Goal: Task Accomplishment & Management: Manage account settings

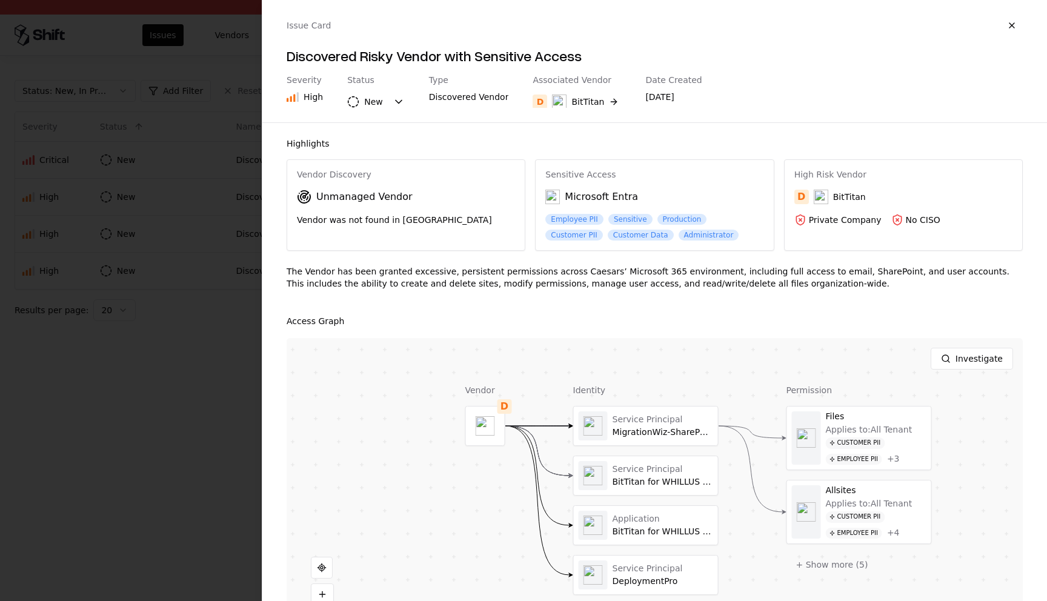
scroll to position [17, 0]
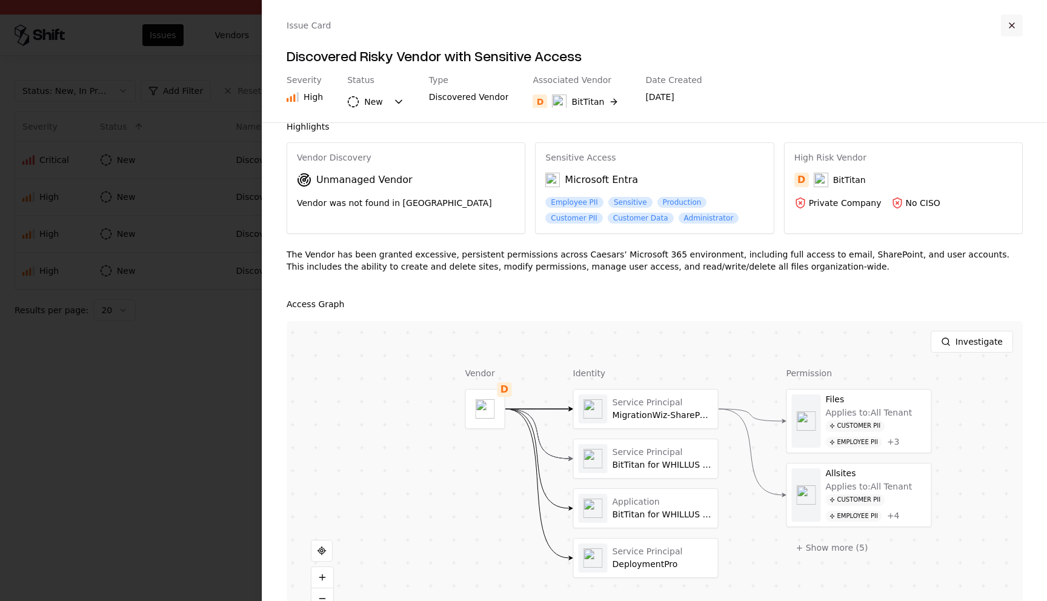
click at [1018, 25] on button "button" at bounding box center [1012, 26] width 22 height 22
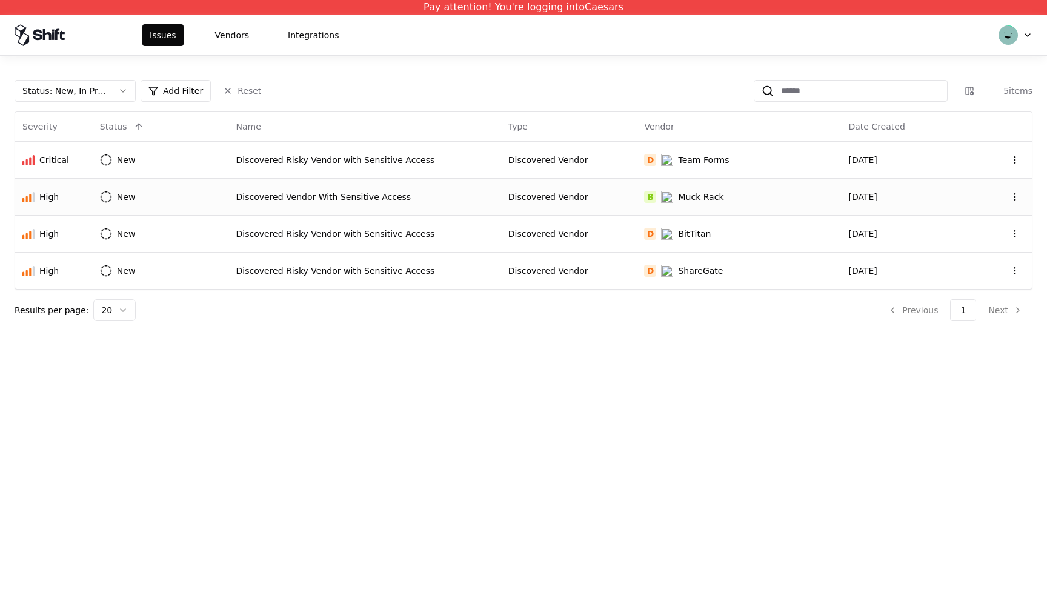
click at [310, 190] on td "Discovered Vendor With Sensitive Access" at bounding box center [365, 196] width 272 height 37
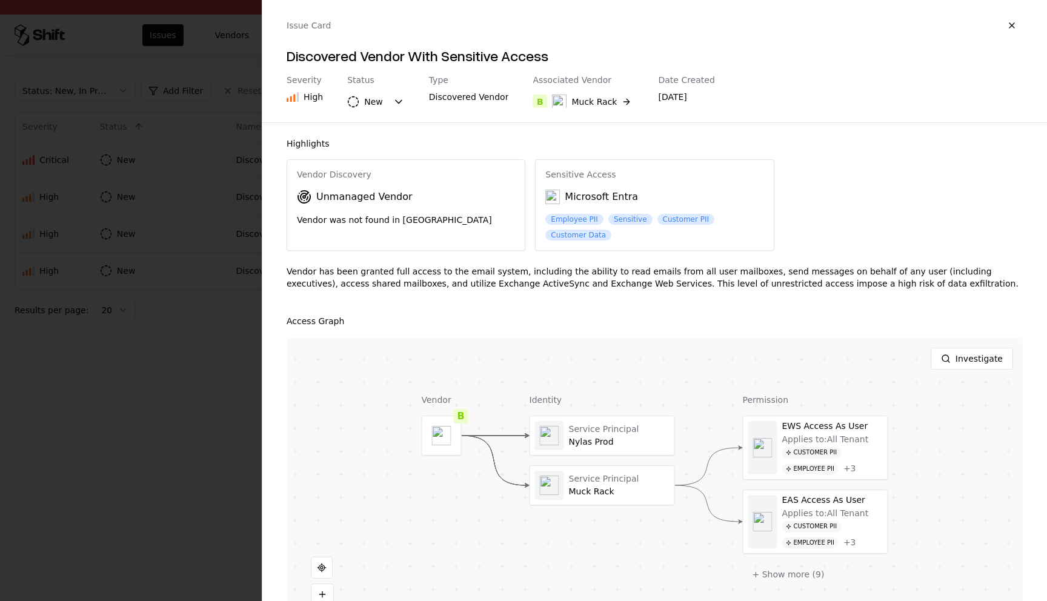
click at [911, 24] on div "Issue Card" at bounding box center [655, 26] width 736 height 22
click at [962, 349] on button "Investigate" at bounding box center [972, 359] width 82 height 22
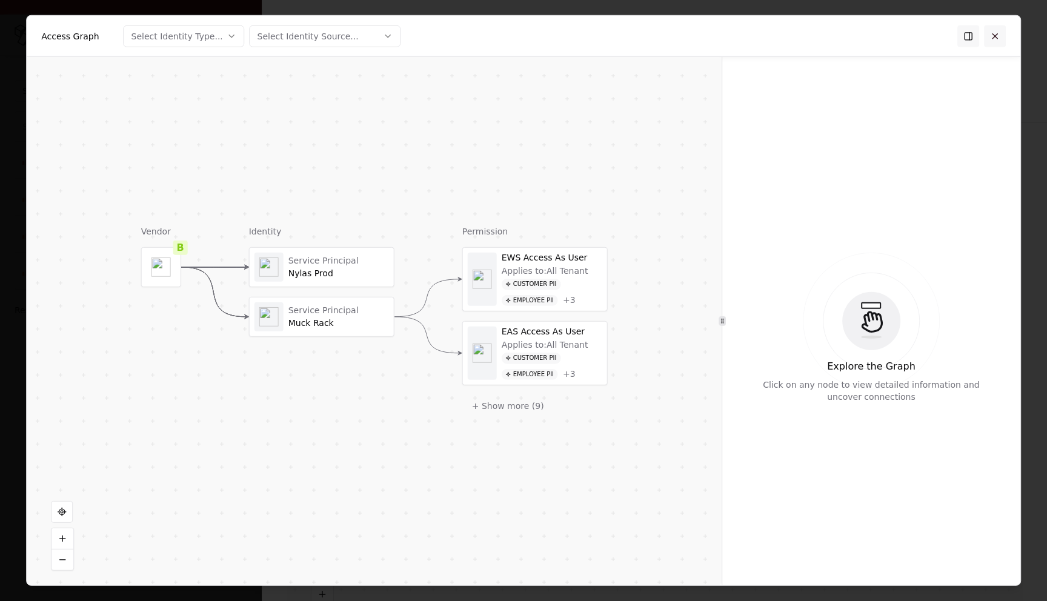
click at [991, 40] on button at bounding box center [995, 36] width 22 height 22
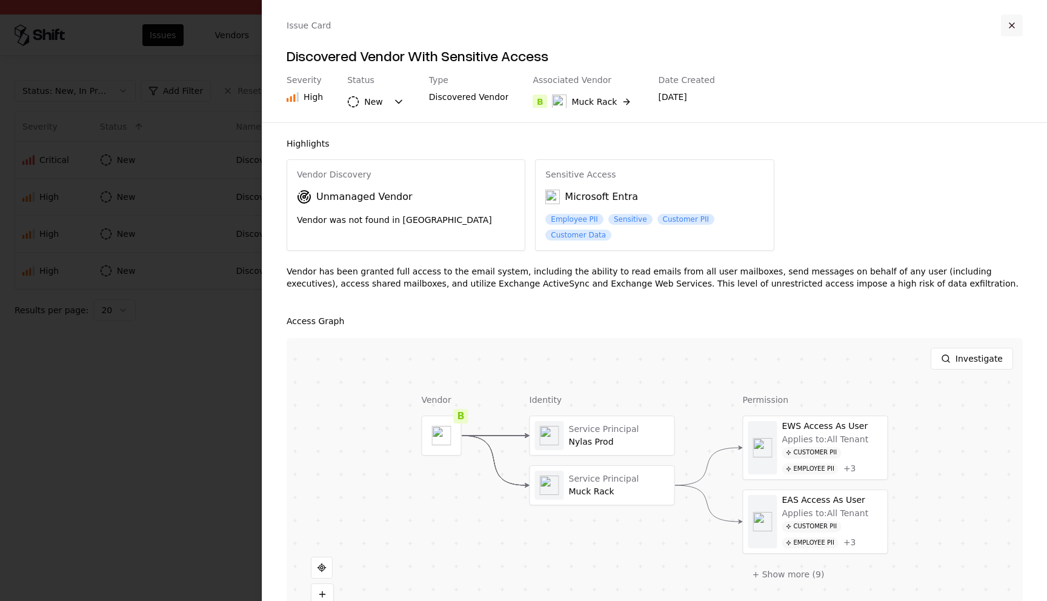
click at [1011, 22] on button "button" at bounding box center [1012, 26] width 22 height 22
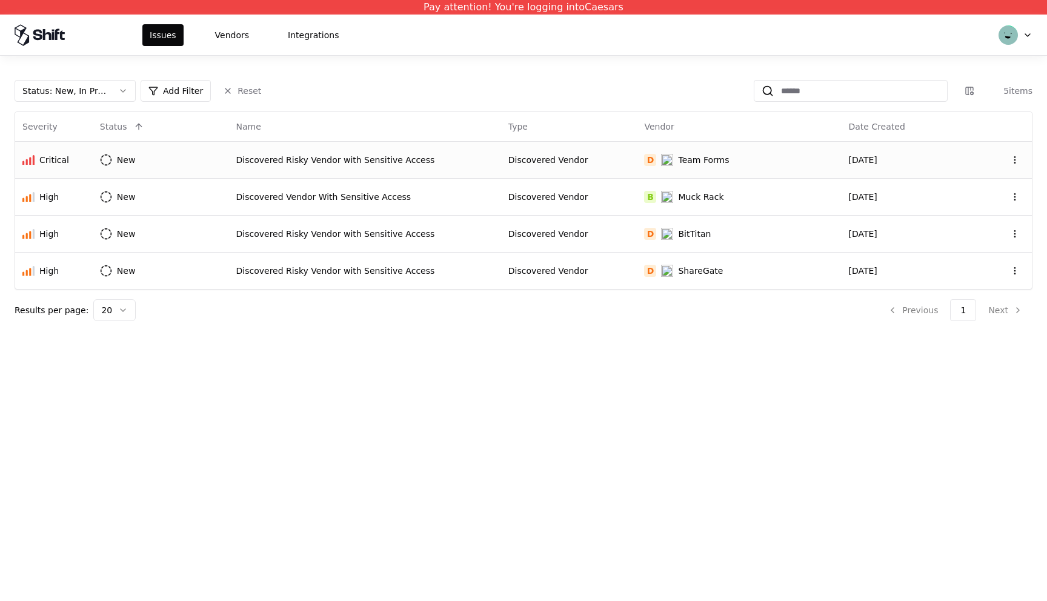
click at [463, 161] on div "Discovered Risky Vendor with Sensitive Access" at bounding box center [365, 160] width 258 height 12
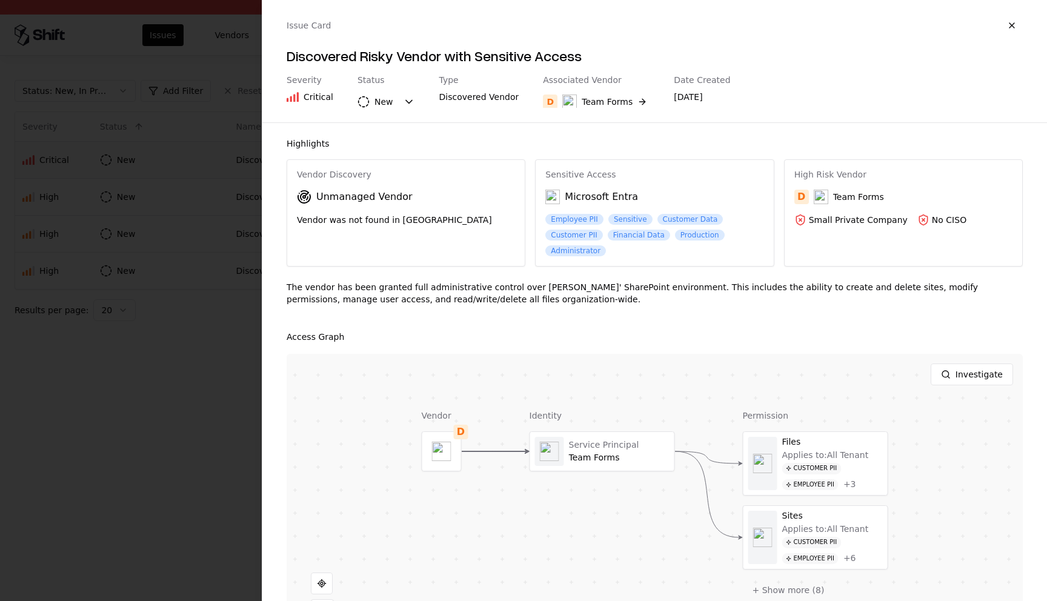
click at [971, 15] on div "Issue Card" at bounding box center [655, 26] width 736 height 22
click at [1011, 27] on button "button" at bounding box center [1012, 26] width 22 height 22
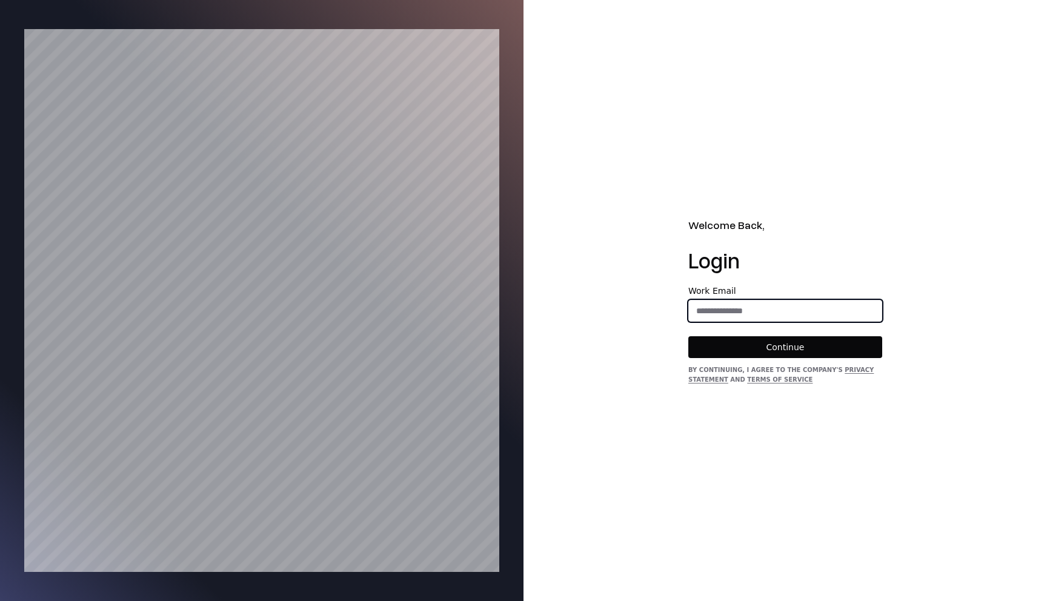
click at [737, 304] on input "email" at bounding box center [785, 311] width 193 height 22
type input "**********"
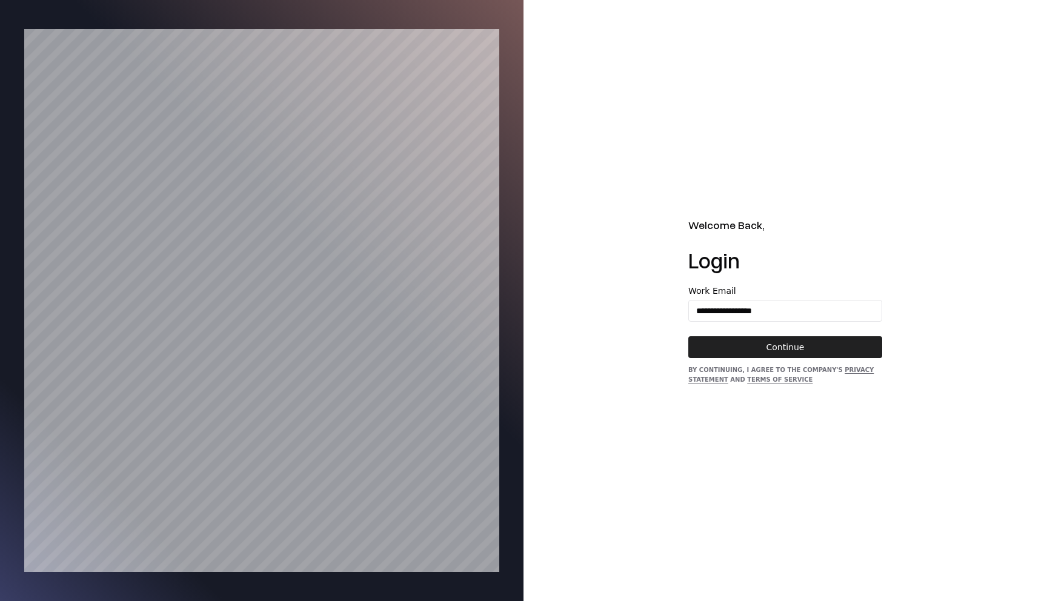
click at [773, 348] on button "Continue" at bounding box center [785, 347] width 194 height 22
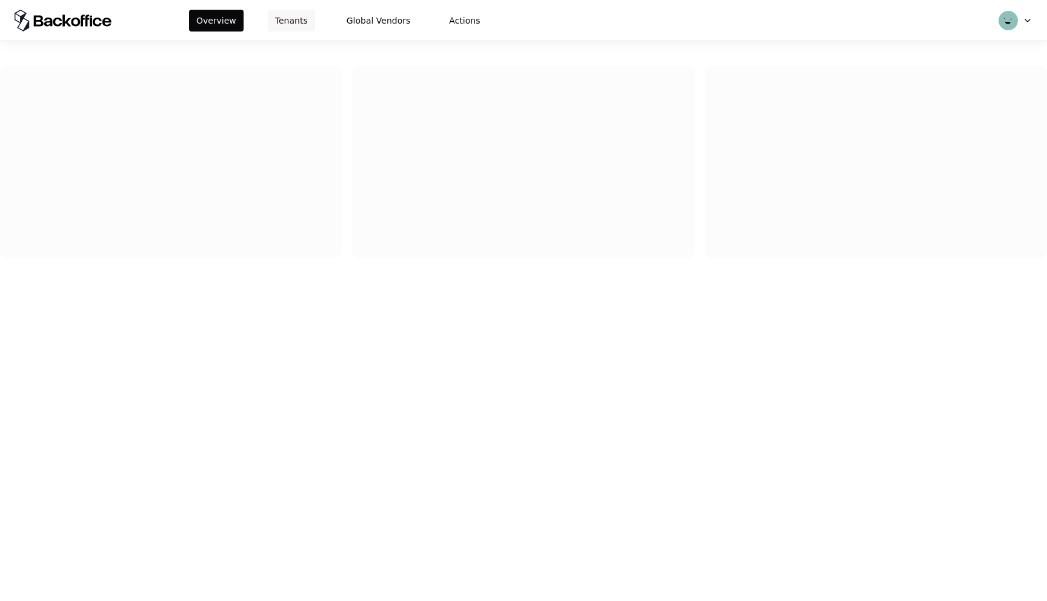
click at [291, 21] on button "Tenants" at bounding box center [291, 21] width 47 height 22
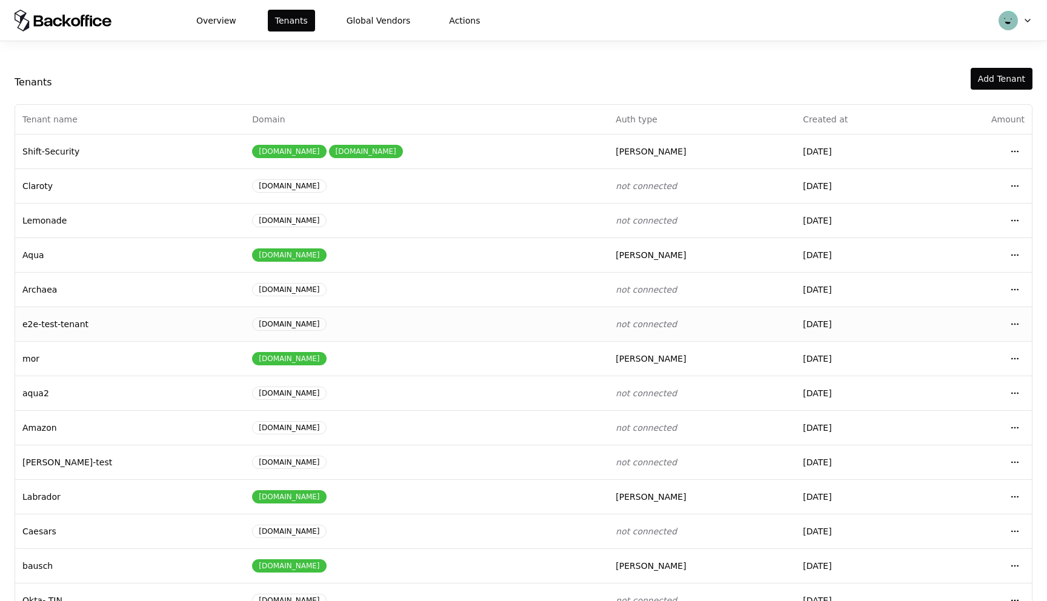
scroll to position [31, 0]
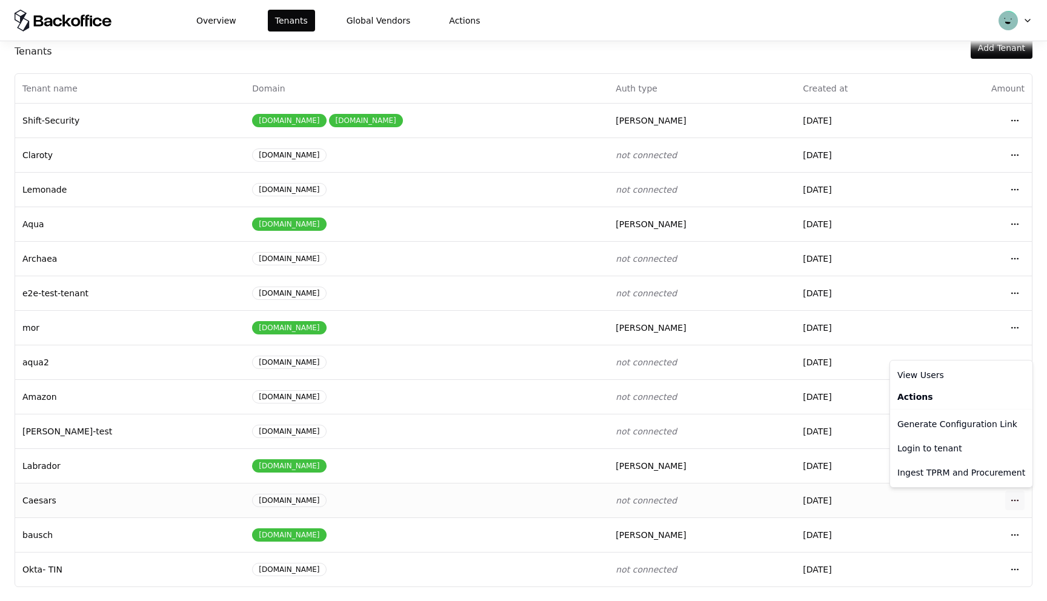
click at [1018, 495] on html "Overview Tenants Global Vendors Actions Tenants Add Tenant Tenant name Domain A…" at bounding box center [523, 300] width 1047 height 601
click at [947, 447] on div "Login to tenant" at bounding box center [962, 448] width 138 height 24
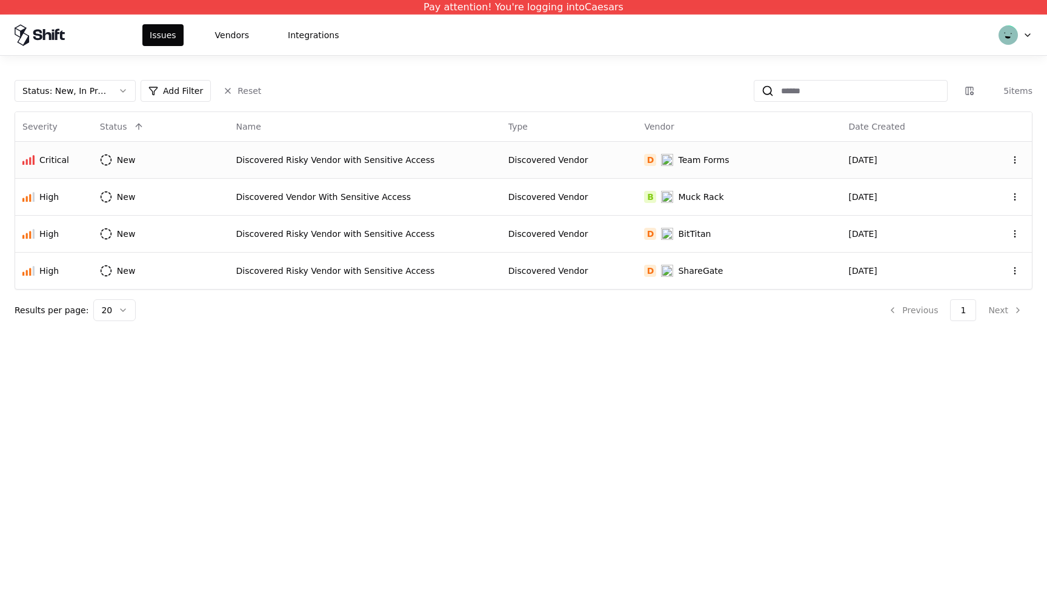
click at [458, 175] on td "Discovered Risky Vendor with Sensitive Access" at bounding box center [365, 159] width 272 height 37
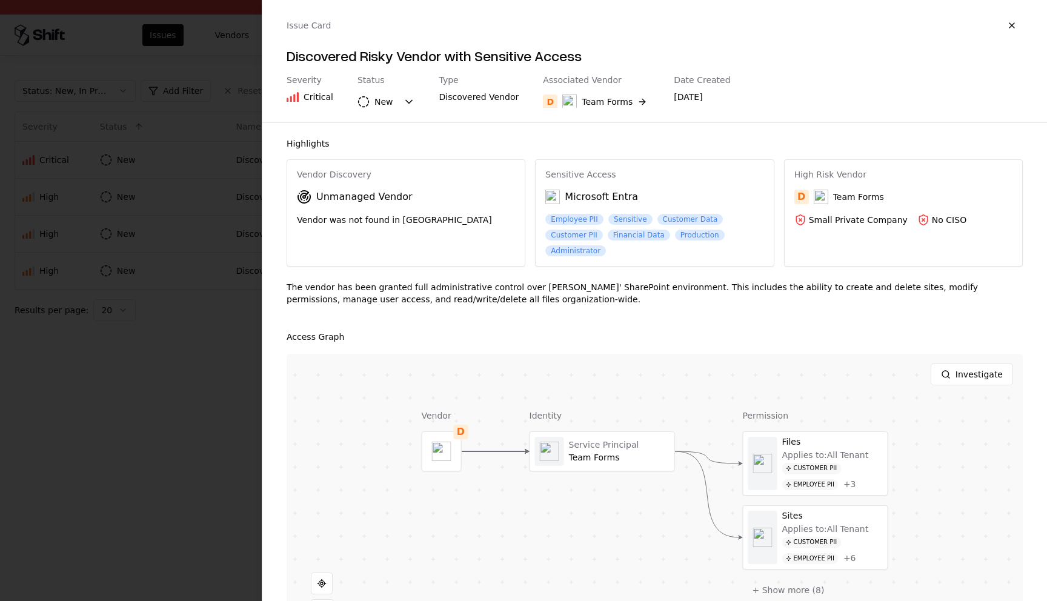
click at [993, 28] on div "Issue Card" at bounding box center [655, 26] width 736 height 22
click at [1019, 24] on button "button" at bounding box center [1012, 26] width 22 height 22
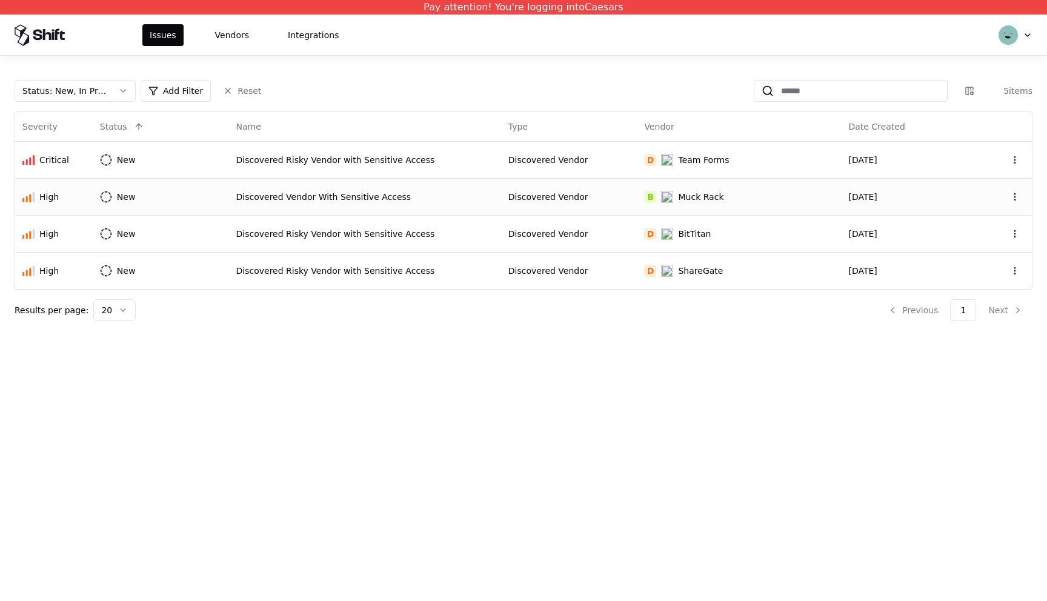
click at [563, 190] on td "Discovered Vendor" at bounding box center [569, 196] width 136 height 37
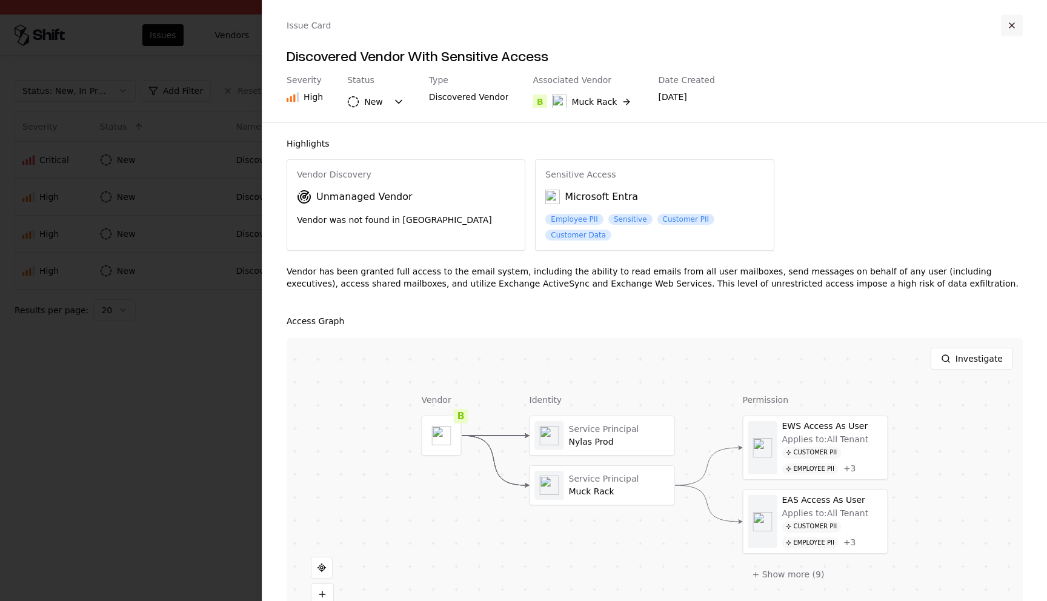
click at [1012, 21] on button "button" at bounding box center [1012, 26] width 22 height 22
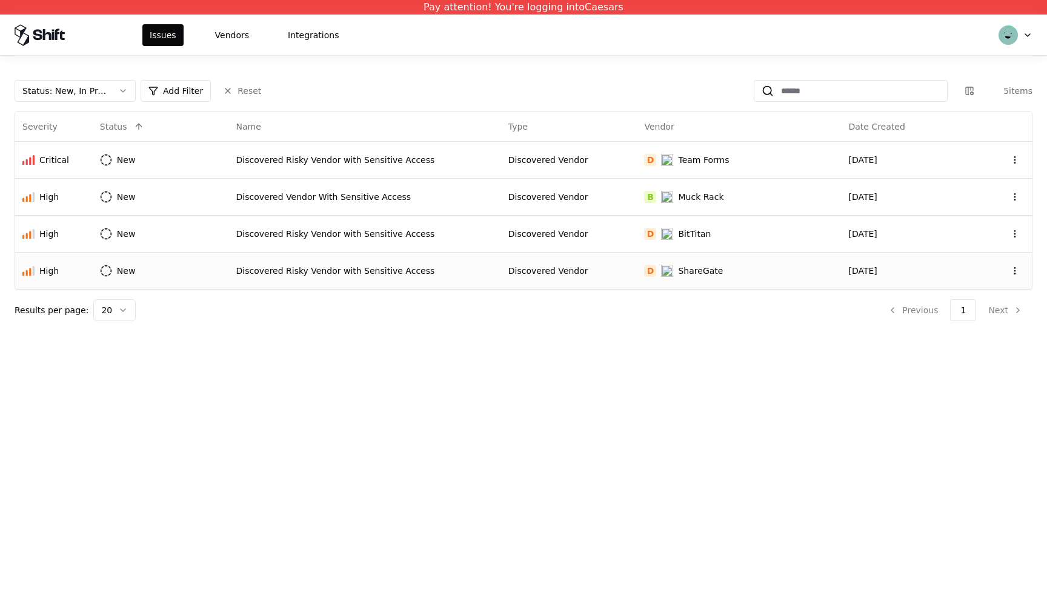
click at [554, 254] on td "Discovered Vendor" at bounding box center [569, 270] width 136 height 37
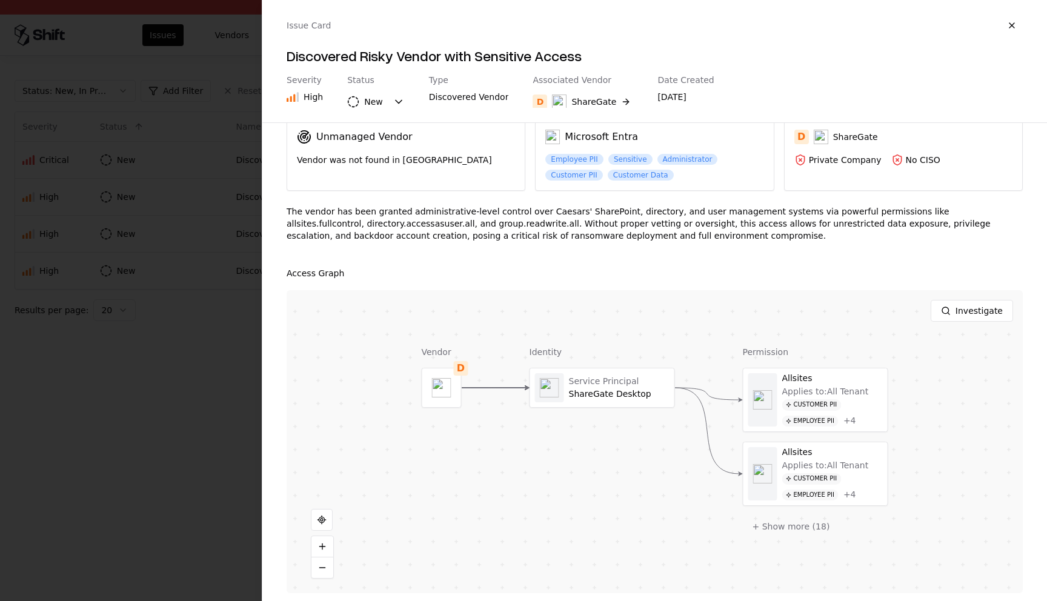
scroll to position [56, 0]
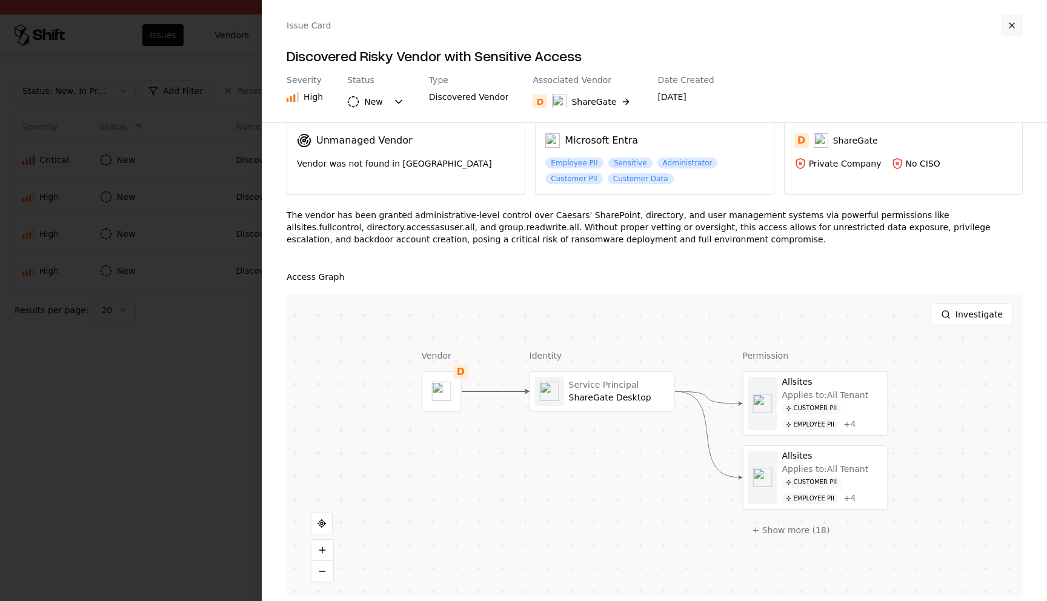
click at [1010, 18] on button "button" at bounding box center [1012, 26] width 22 height 22
